Goal: Use online tool/utility: Utilize a website feature to perform a specific function

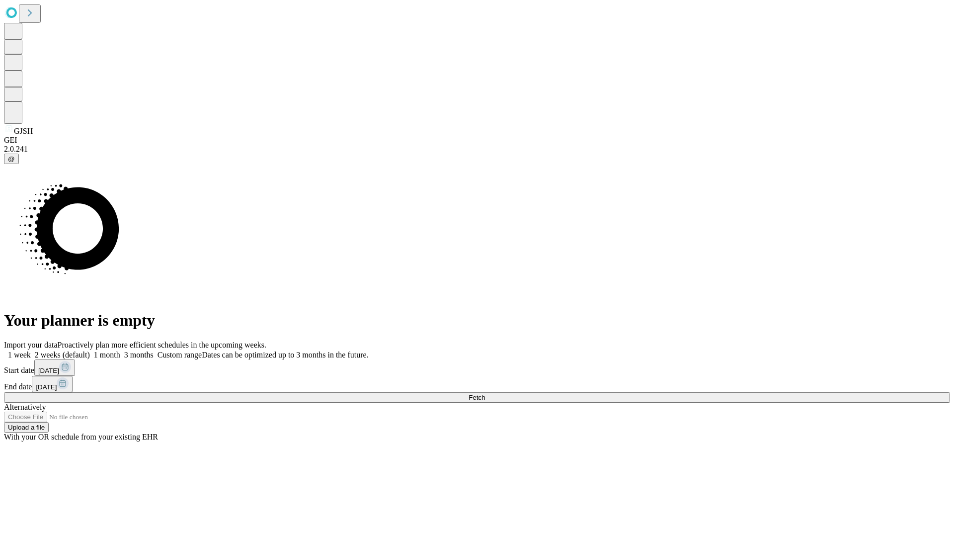
click at [485, 393] on span "Fetch" at bounding box center [476, 396] width 16 height 7
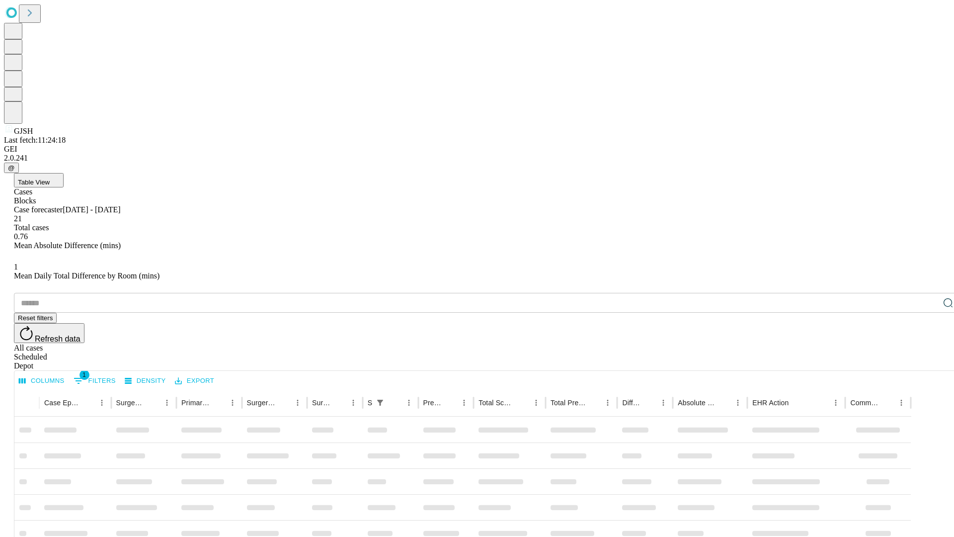
click at [50, 178] on span "Table View" at bounding box center [34, 181] width 32 height 7
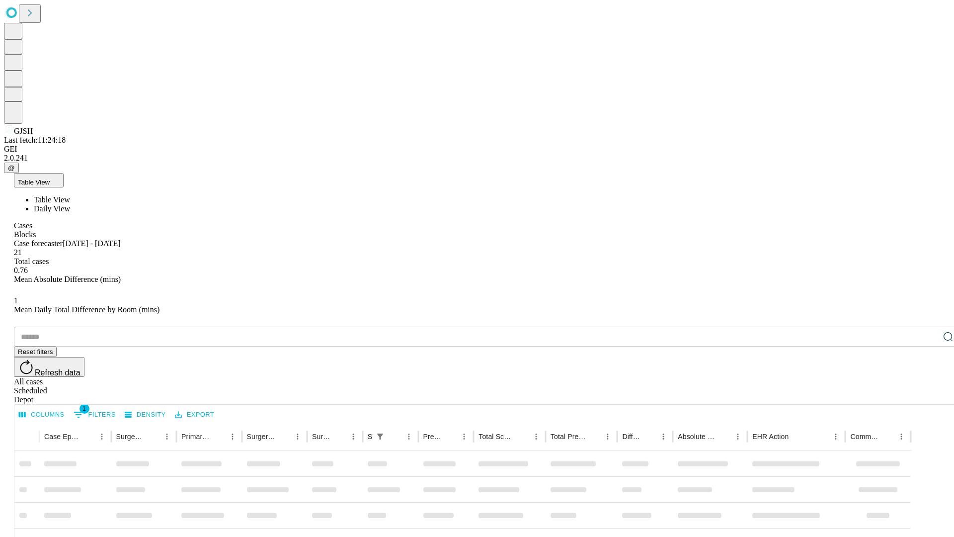
click at [70, 204] on span "Daily View" at bounding box center [52, 208] width 36 height 8
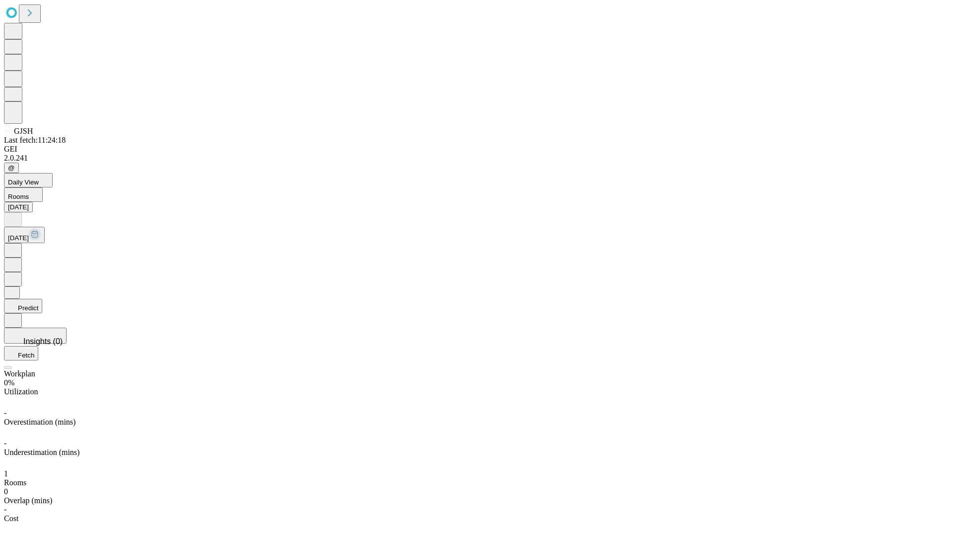
click at [42, 299] on button "Predict" at bounding box center [23, 306] width 38 height 14
